Goal: Information Seeking & Learning: Learn about a topic

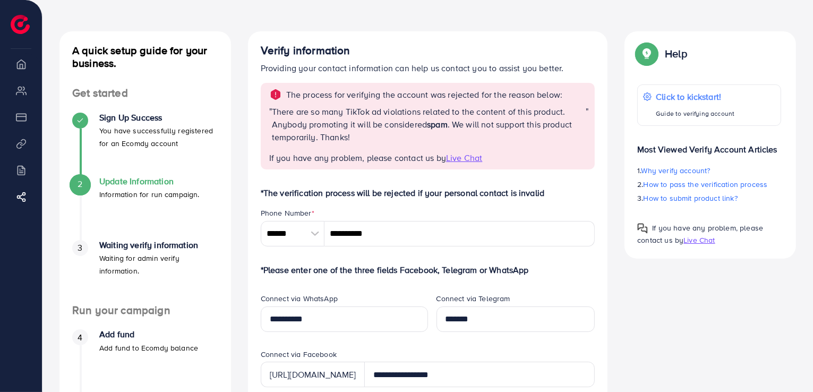
scroll to position [53, 0]
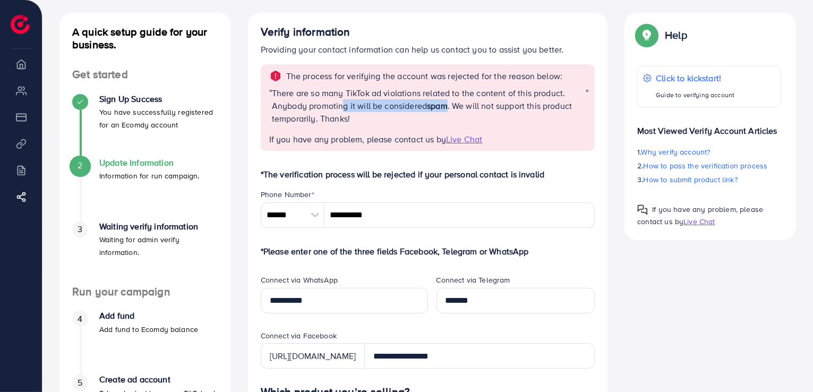
drag, startPoint x: 450, startPoint y: 109, endPoint x: 342, endPoint y: 105, distance: 107.8
click at [342, 105] on p "There are so many TikTok ad violations related to the content of this product. …" at bounding box center [429, 106] width 314 height 38
click at [468, 105] on p "There are so many TikTok ad violations related to the content of this product. …" at bounding box center [429, 106] width 314 height 38
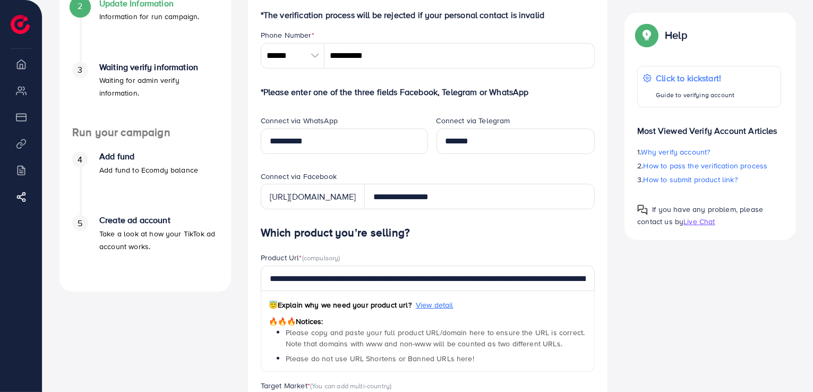
scroll to position [0, 0]
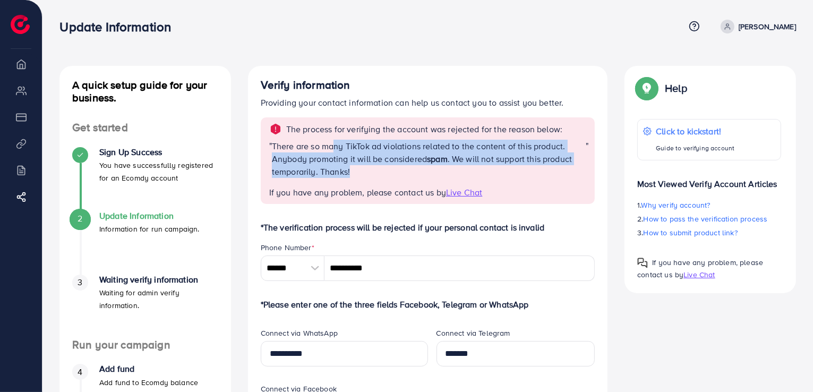
drag, startPoint x: 334, startPoint y: 149, endPoint x: 401, endPoint y: 170, distance: 70.0
click at [401, 170] on p "There are so many TikTok ad violations related to the content of this product. …" at bounding box center [429, 159] width 314 height 38
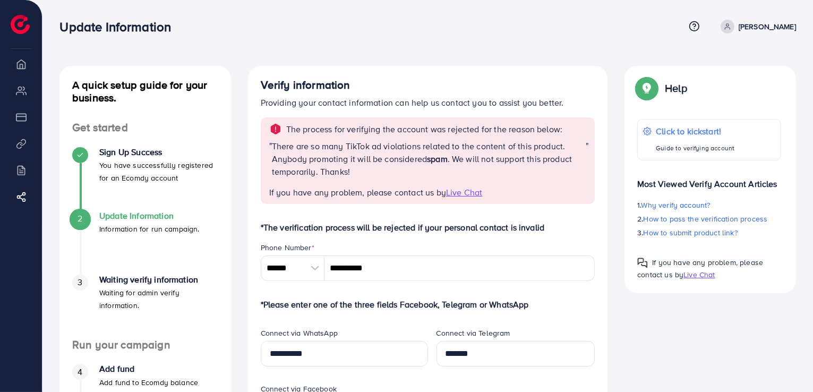
click at [383, 186] on span "If you have any problem, please contact us by" at bounding box center [357, 192] width 177 height 12
